Goal: Check status

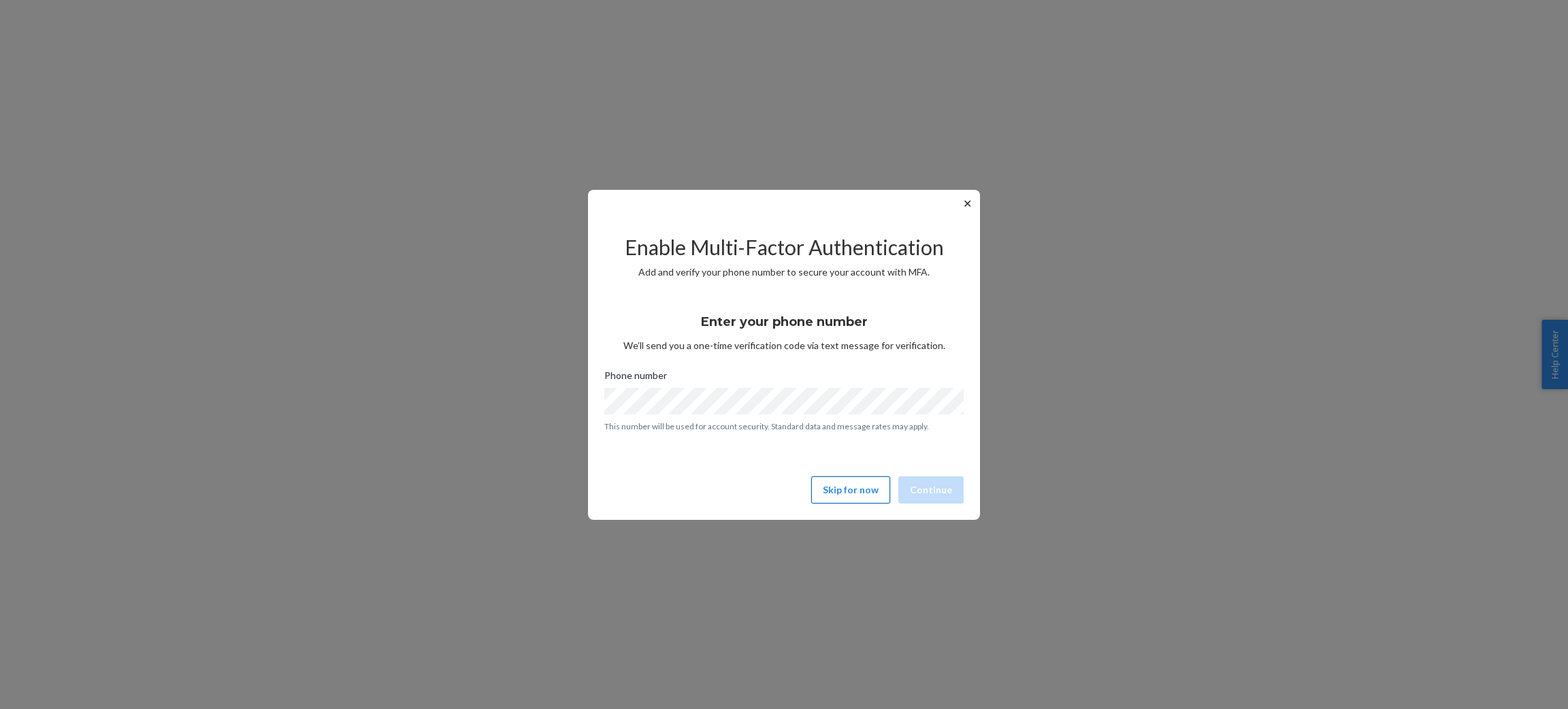
click at [838, 496] on button "Skip for now" at bounding box center [851, 489] width 79 height 28
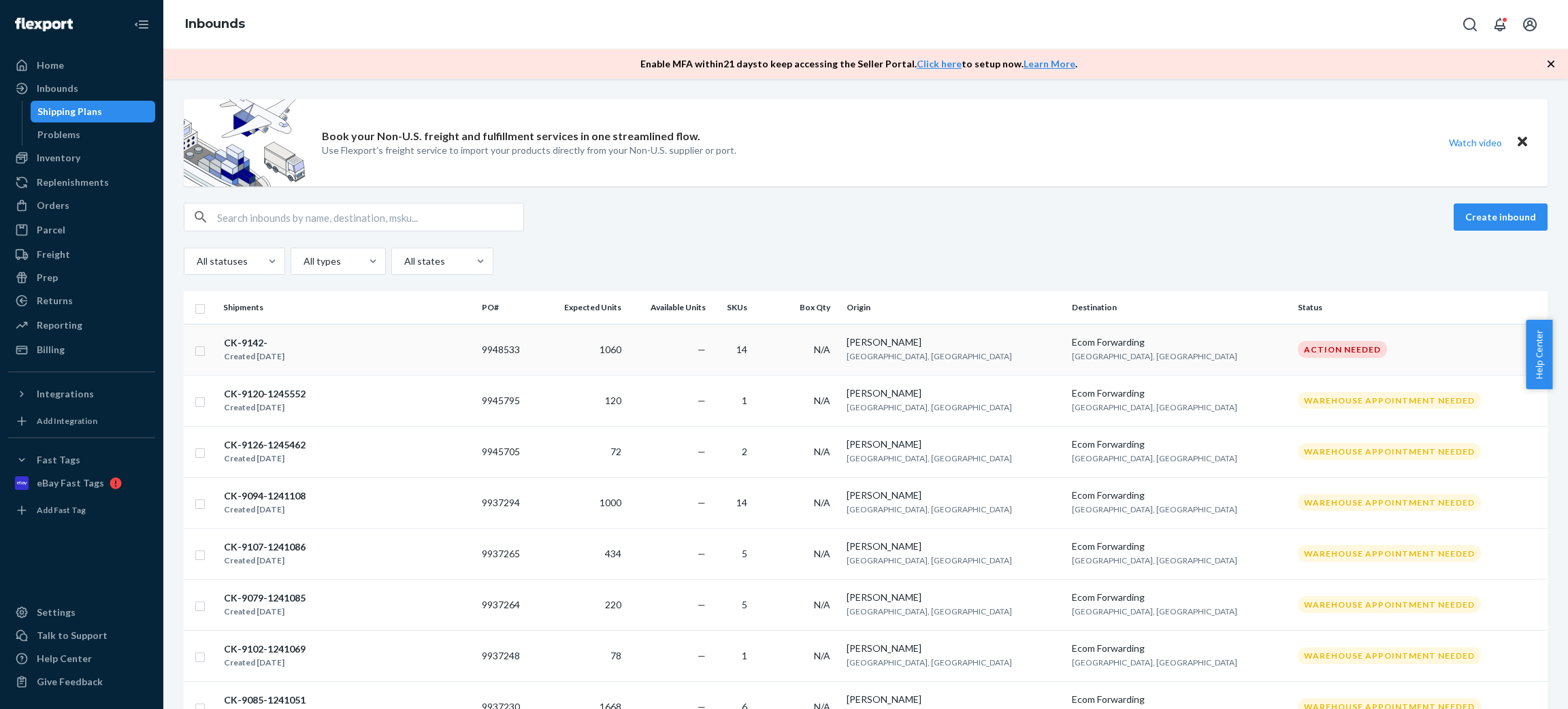
click at [374, 350] on div "CK-9142- Created [DATE]" at bounding box center [347, 349] width 248 height 28
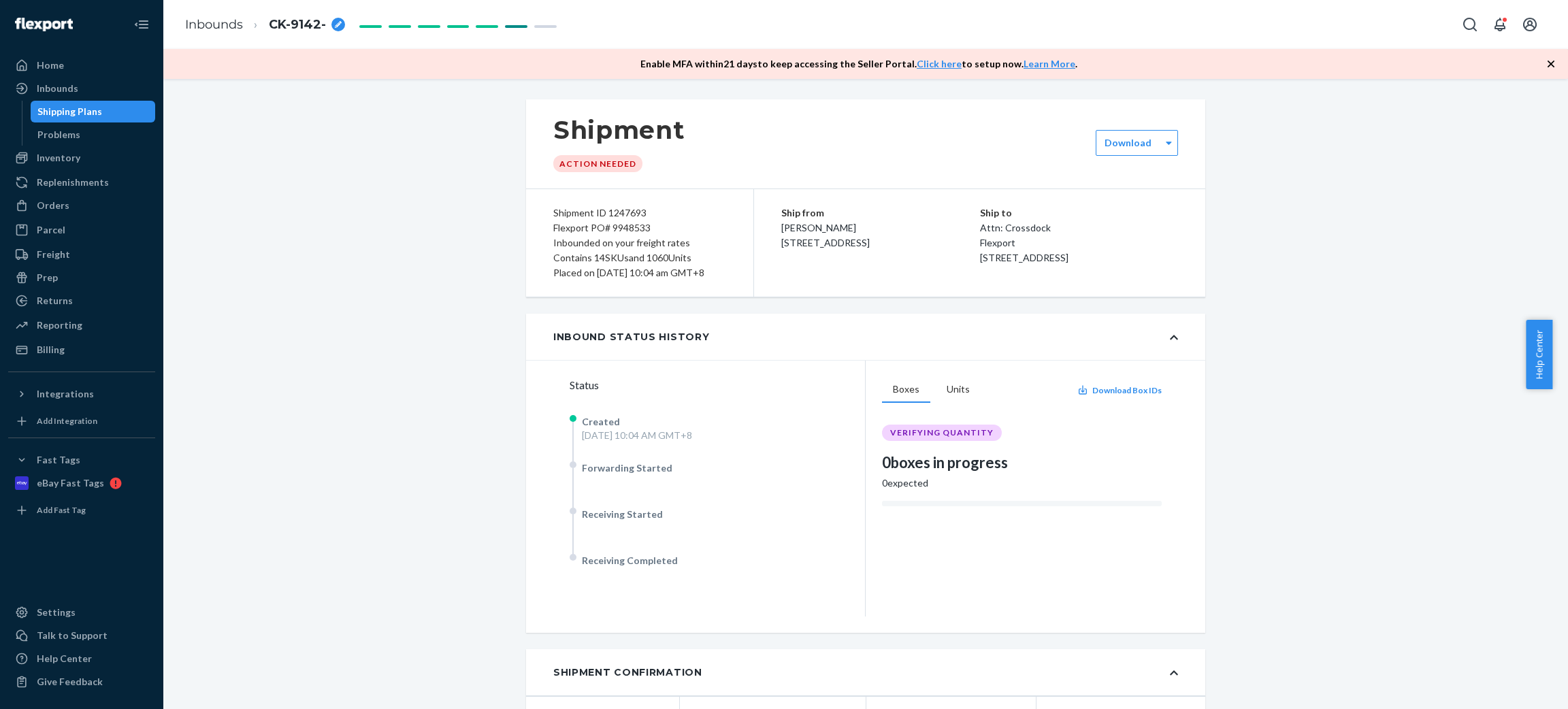
drag, startPoint x: 248, startPoint y: 281, endPoint x: 423, endPoint y: 285, distance: 175.0
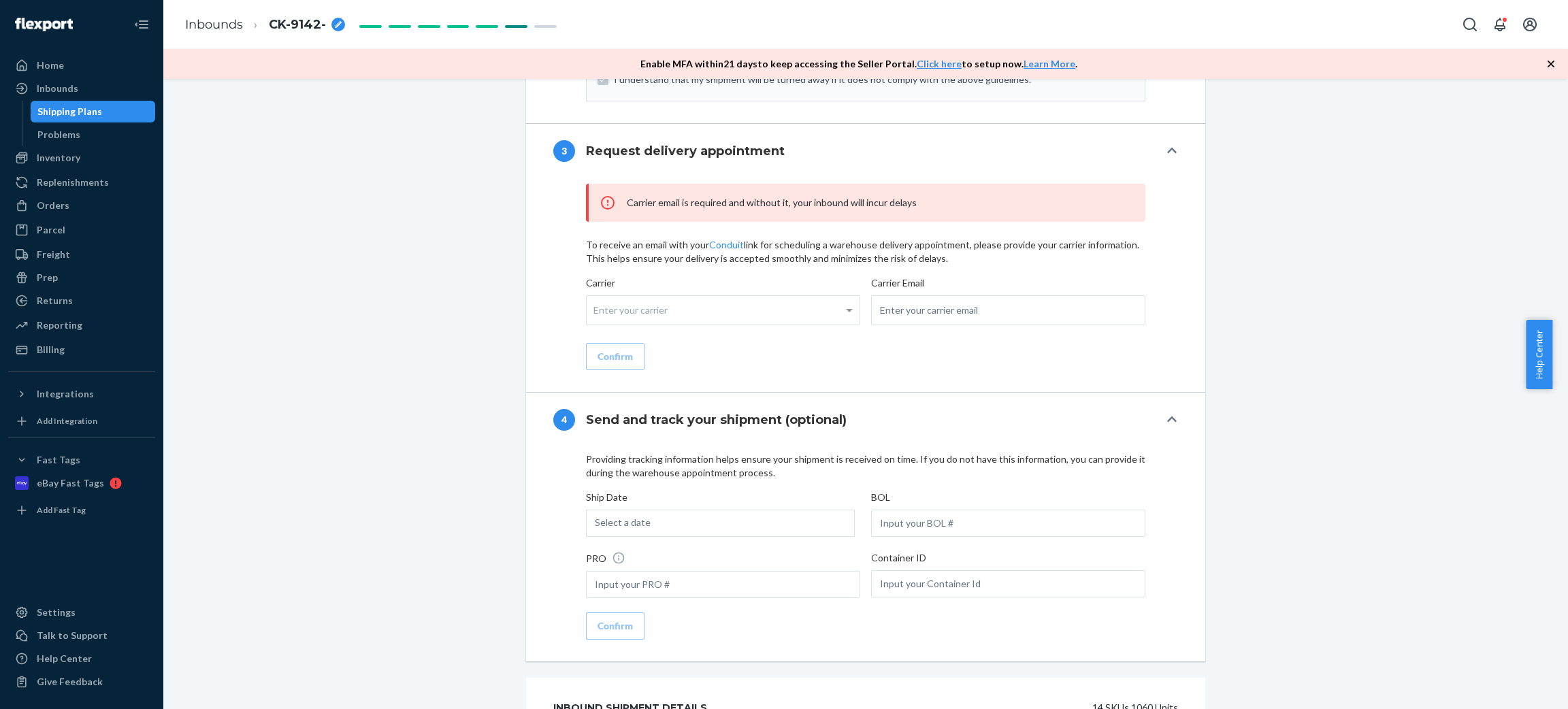
scroll to position [1463, 0]
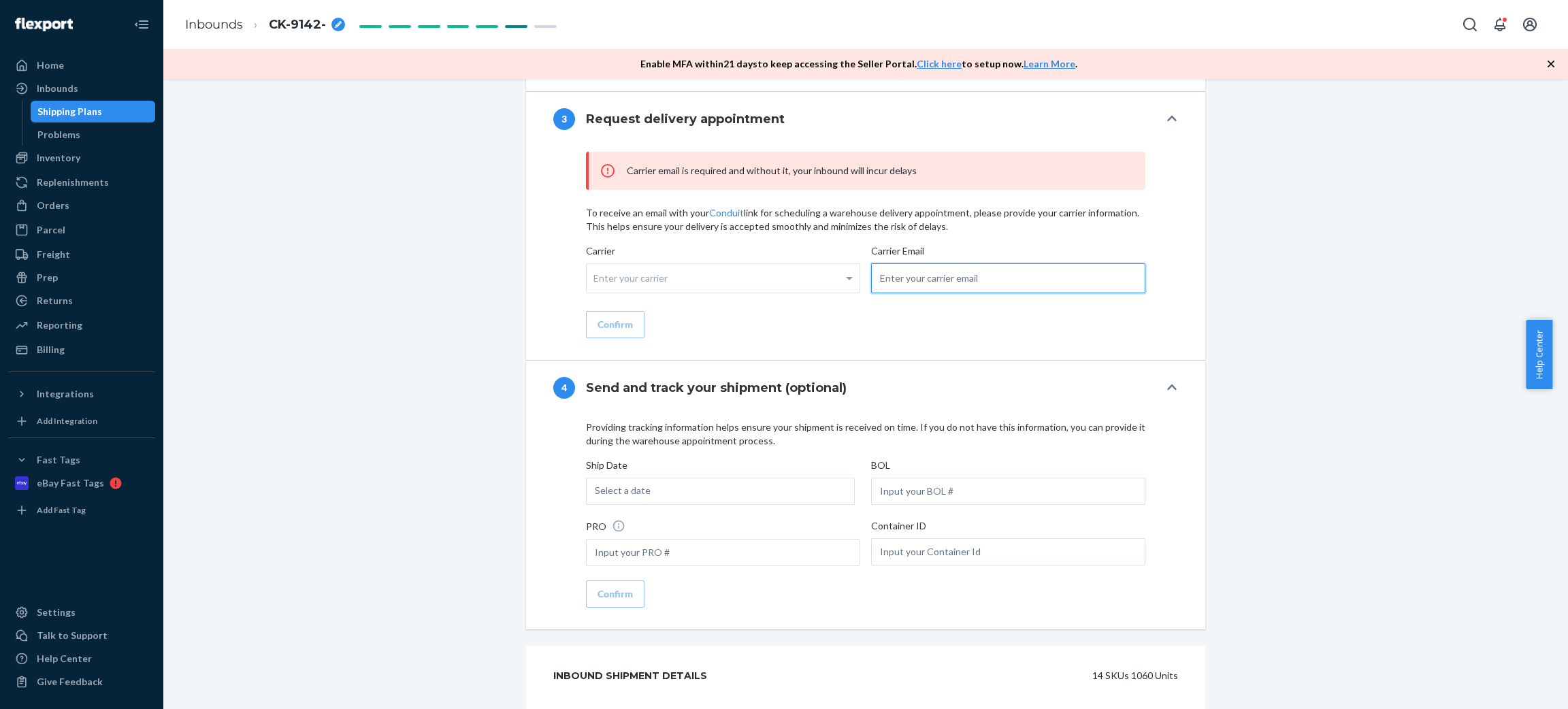
click at [1005, 294] on input "email" at bounding box center [1008, 279] width 274 height 30
paste input "[EMAIL_ADDRESS][DOMAIN_NAME]"
type input "[EMAIL_ADDRESS][DOMAIN_NAME]"
click at [627, 338] on button "Confirm" at bounding box center [615, 324] width 58 height 28
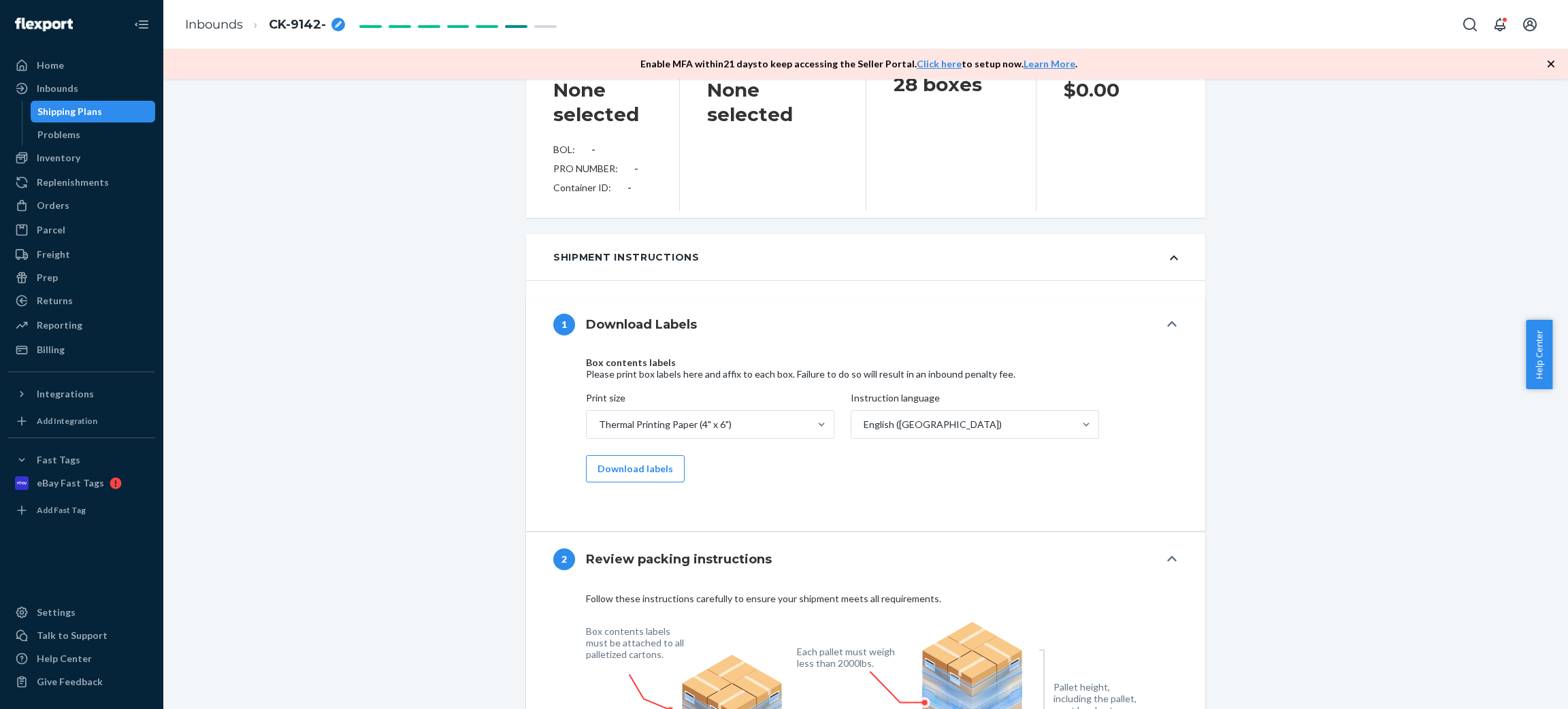
scroll to position [0, 0]
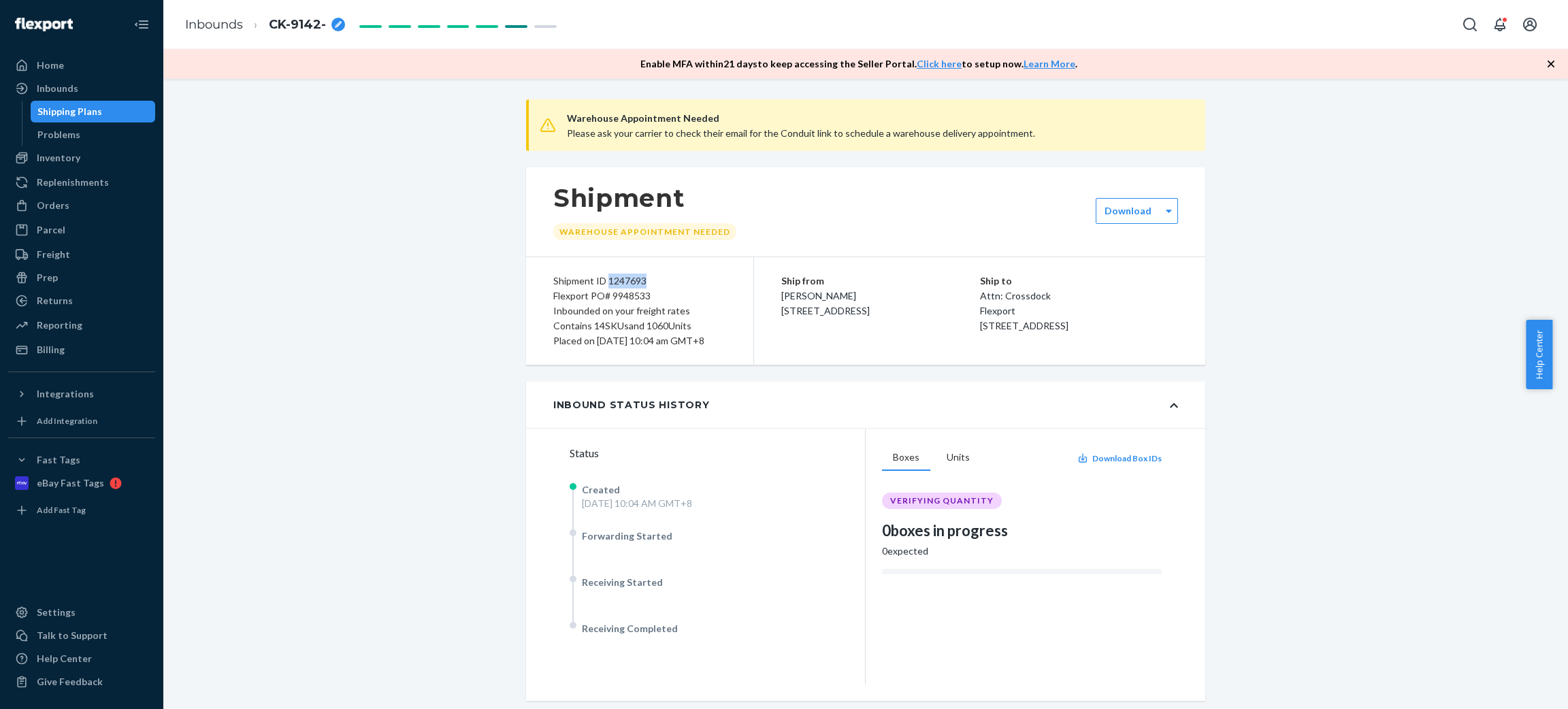
drag, startPoint x: 654, startPoint y: 281, endPoint x: 599, endPoint y: 276, distance: 55.2
click at [599, 276] on div "Shipment ID 1247693" at bounding box center [640, 281] width 173 height 15
copy div "1247693"
click at [335, 17] on div "CK-9142-" at bounding box center [306, 25] width 76 height 17
type input "CK-9142-1247693"
